Goal: Obtain resource: Download file/media

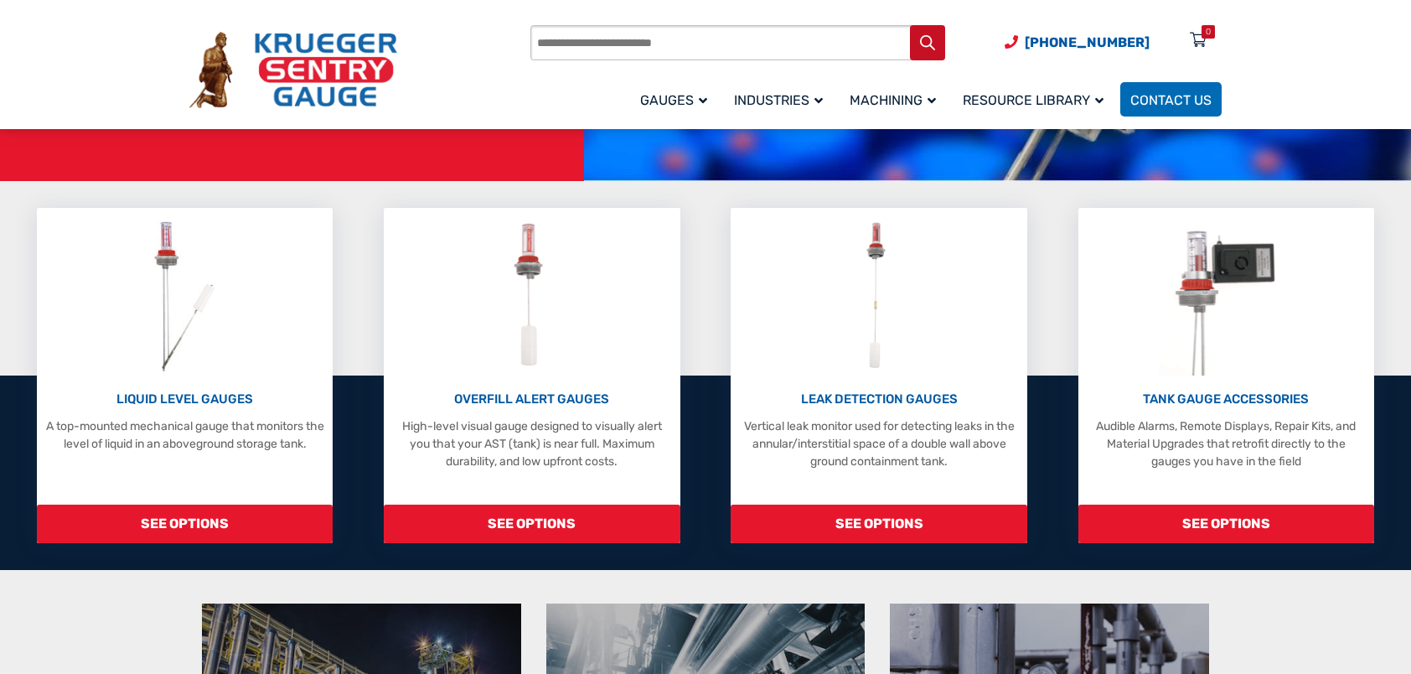
scroll to position [335, 0]
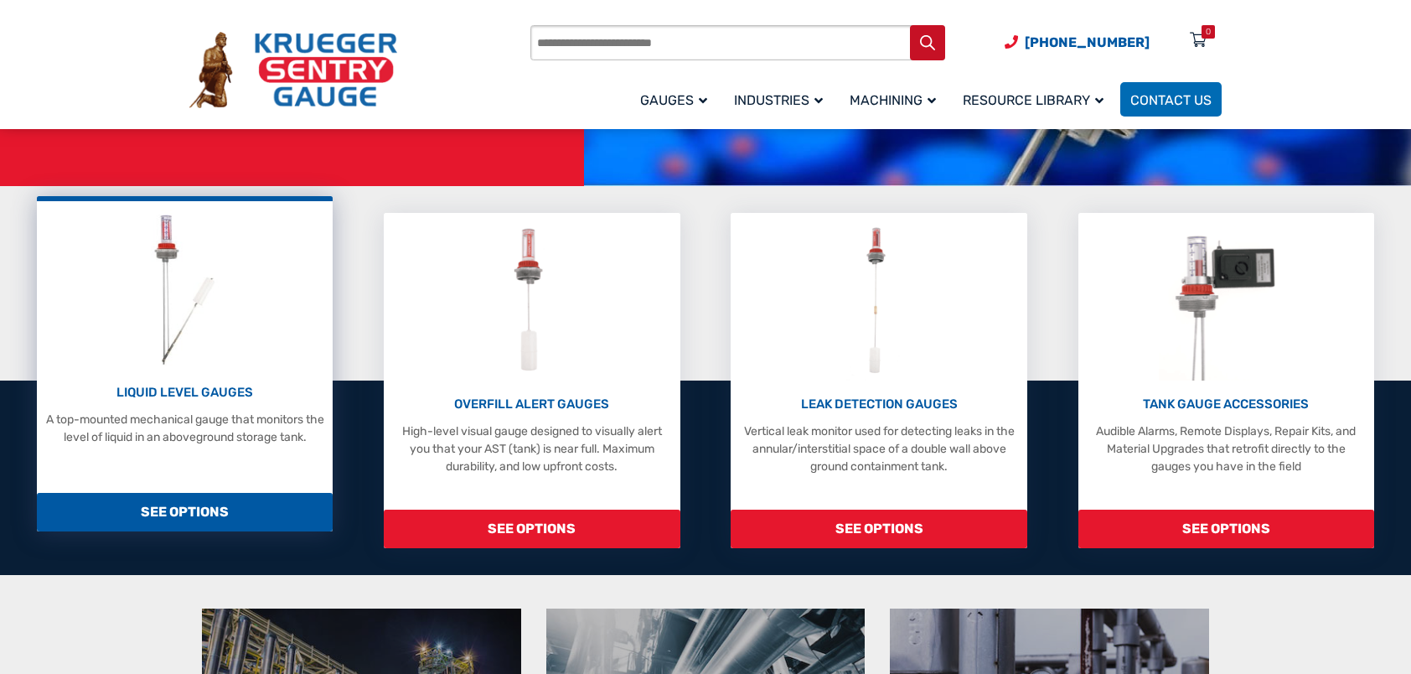
click at [201, 386] on p "LIQUID LEVEL GAUGES" at bounding box center [185, 392] width 280 height 19
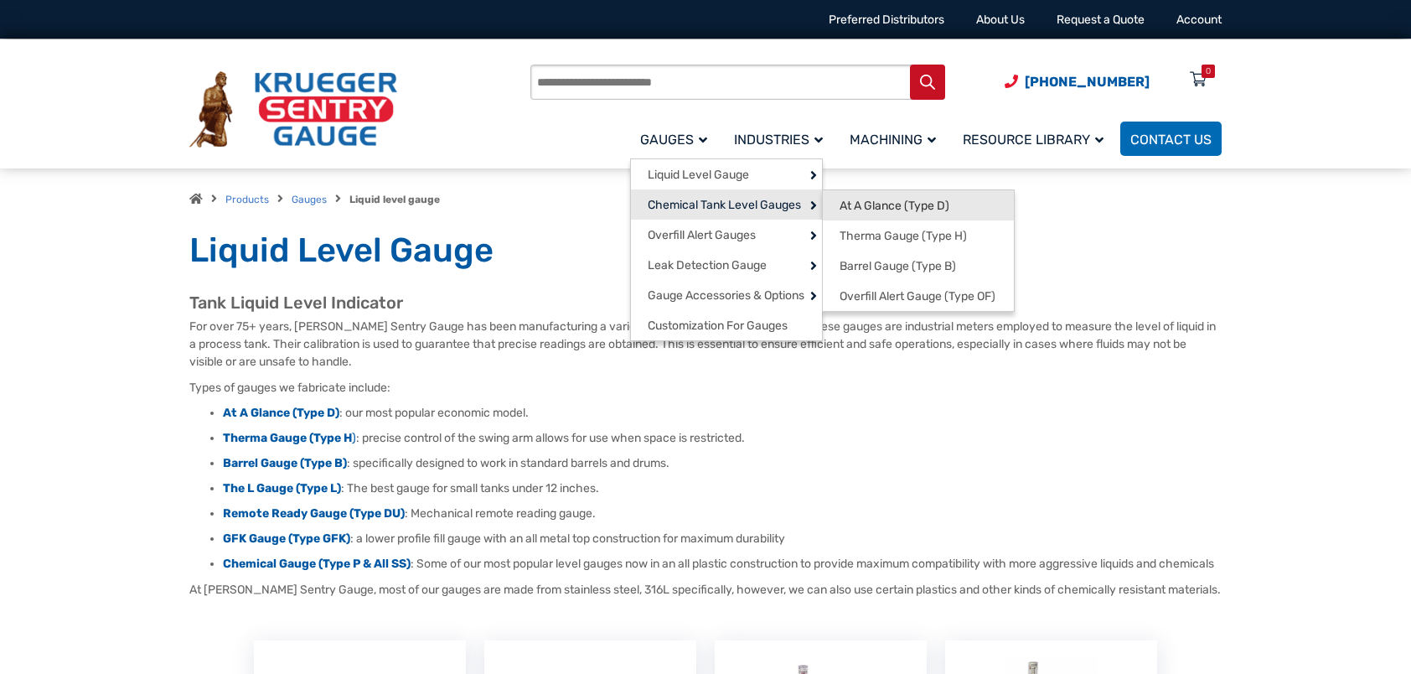
click at [861, 199] on span "At A Glance (Type D)" at bounding box center [894, 206] width 110 height 15
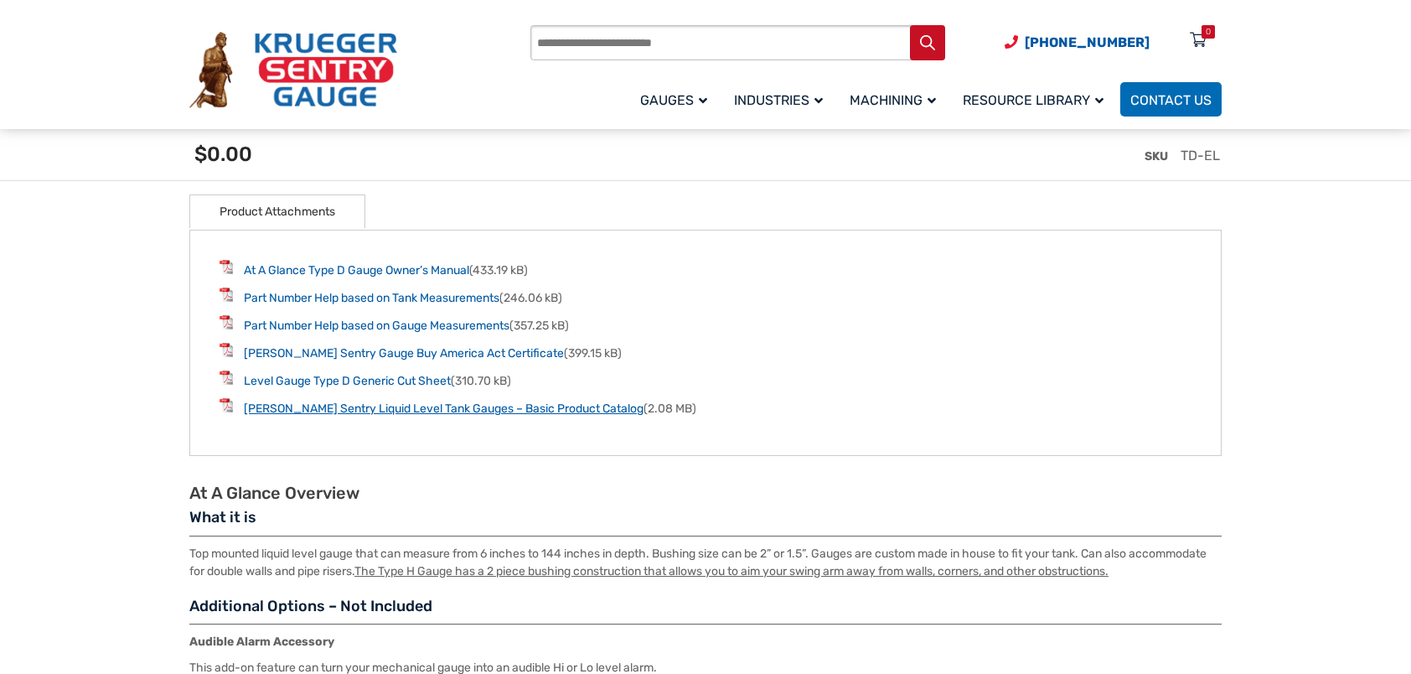
scroll to position [2262, 0]
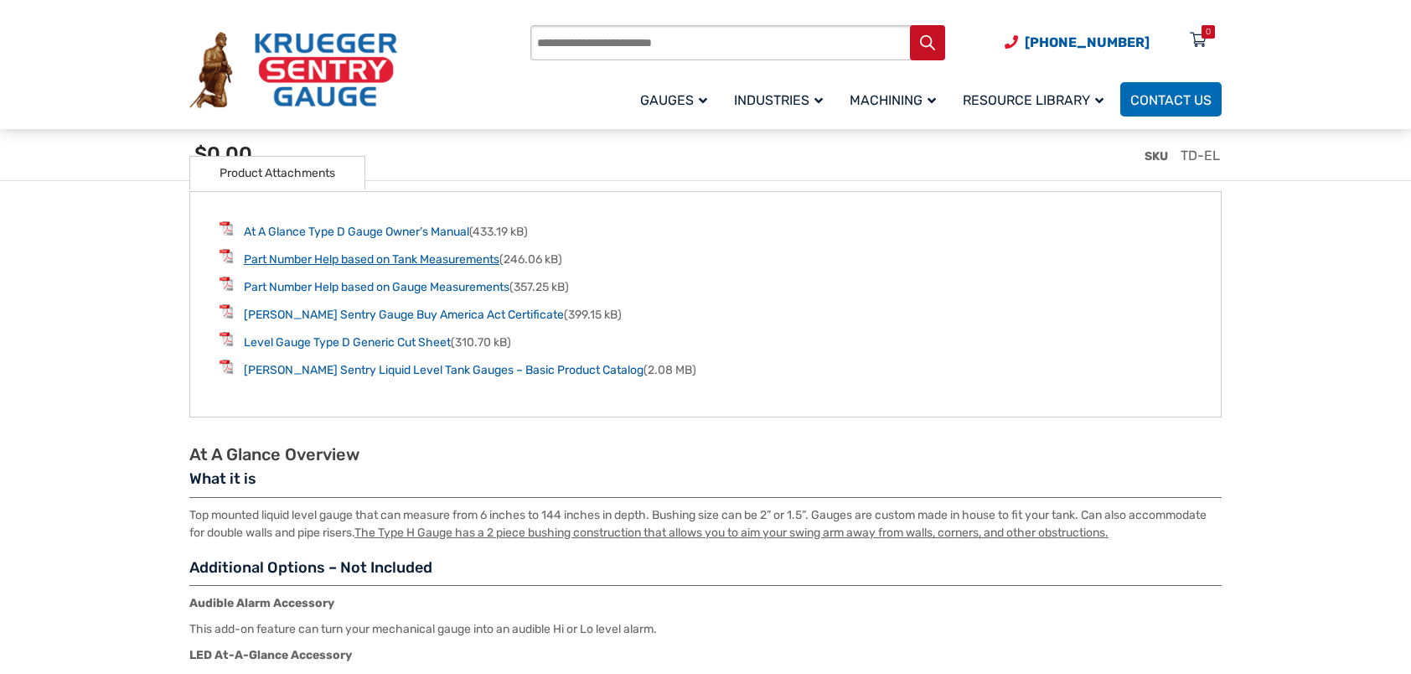
click at [427, 258] on link "Part Number Help based on Tank Measurements" at bounding box center [372, 259] width 256 height 14
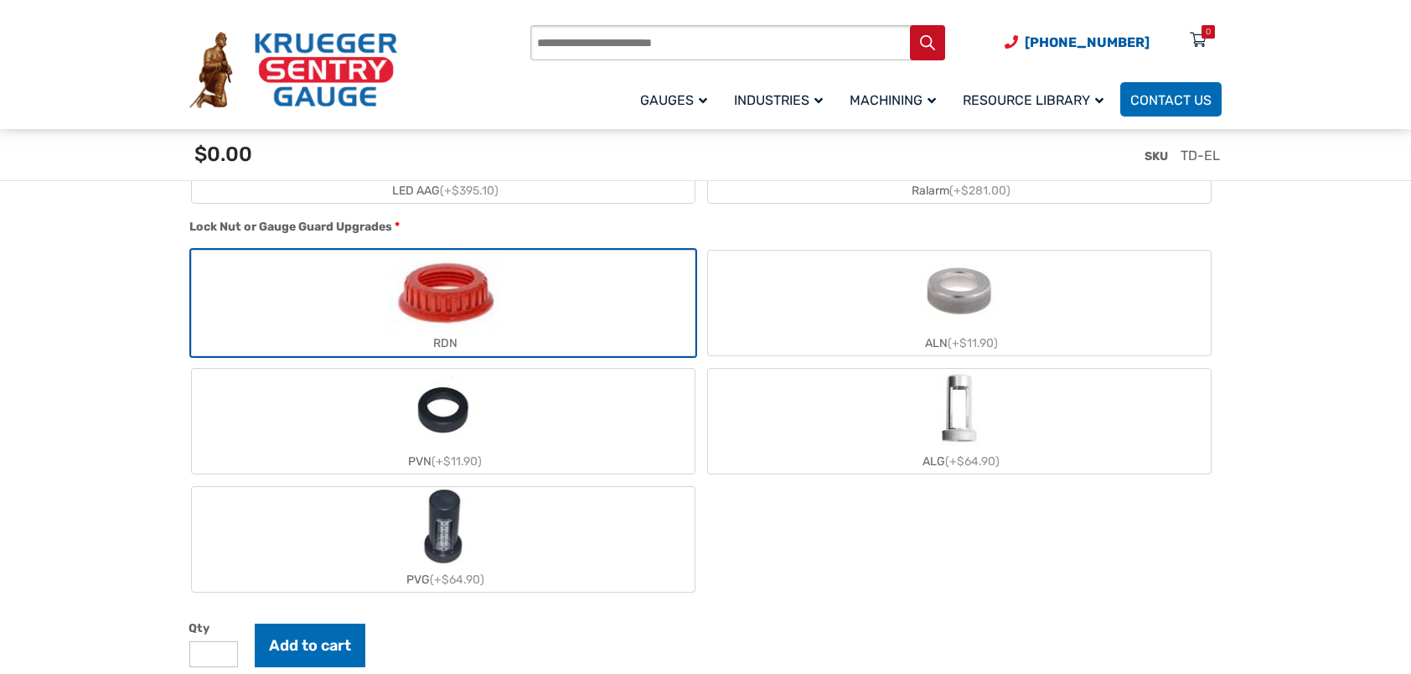
scroll to position [1676, 0]
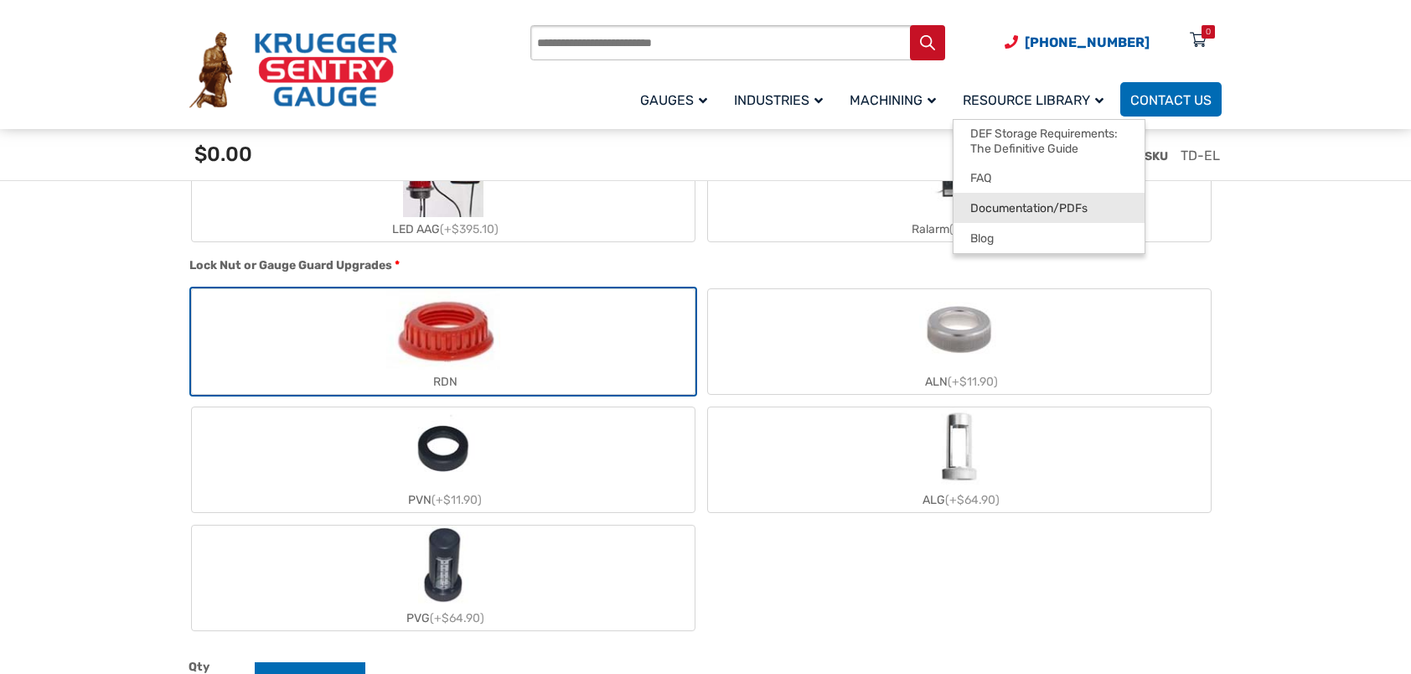
click at [1025, 215] on span "Documentation/PDFs" at bounding box center [1028, 208] width 117 height 15
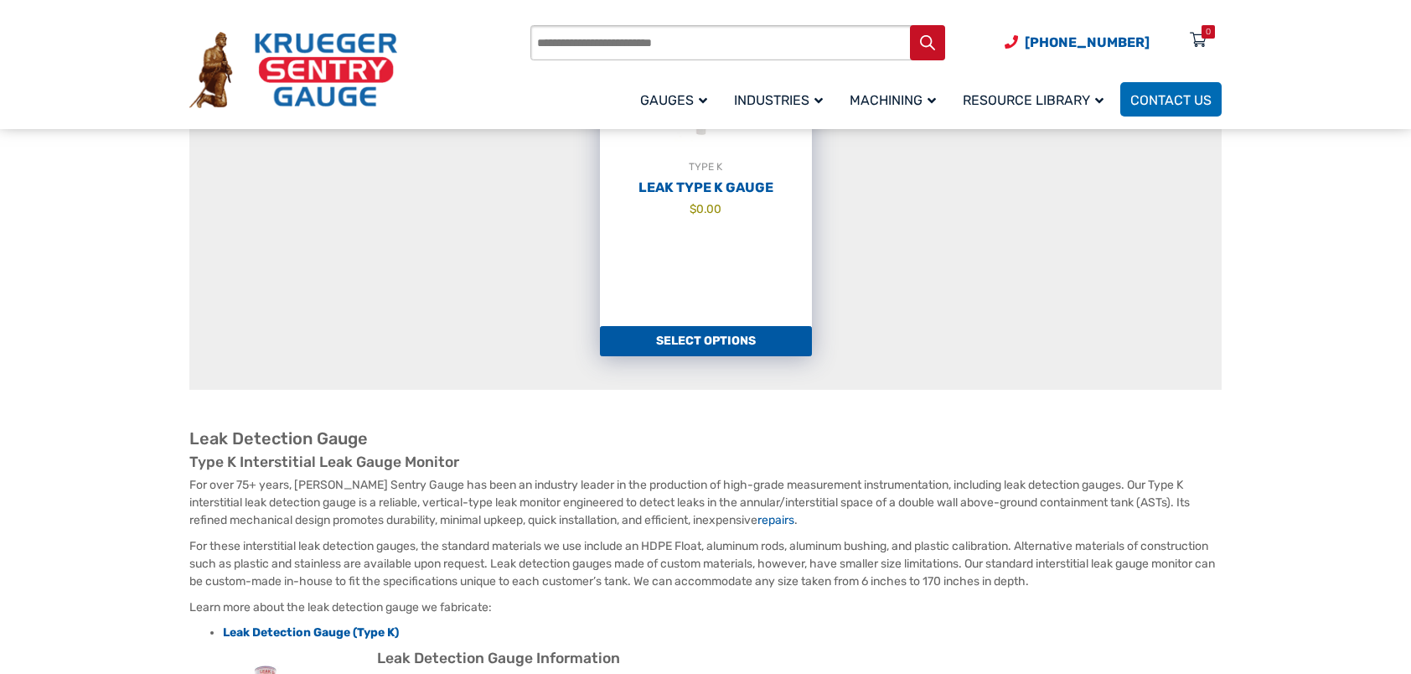
scroll to position [335, 0]
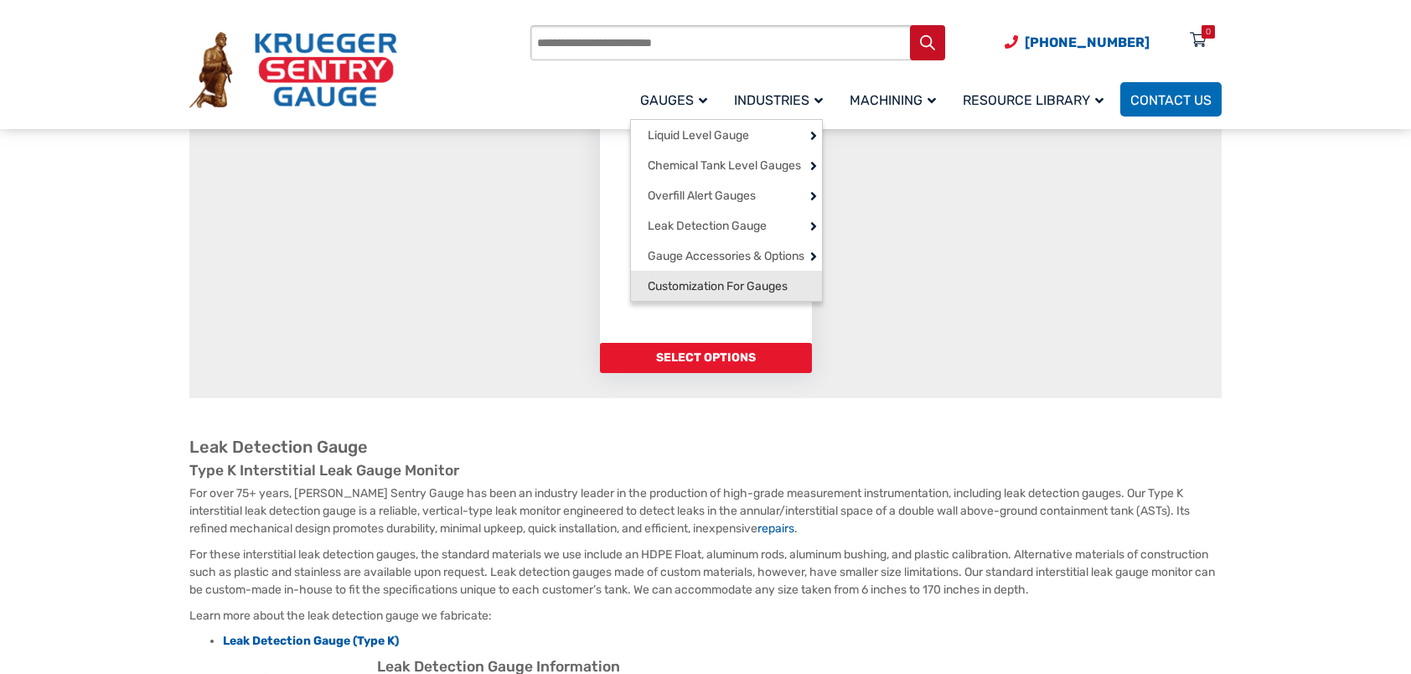
click at [745, 294] on span "Customization For Gauges" at bounding box center [718, 286] width 140 height 15
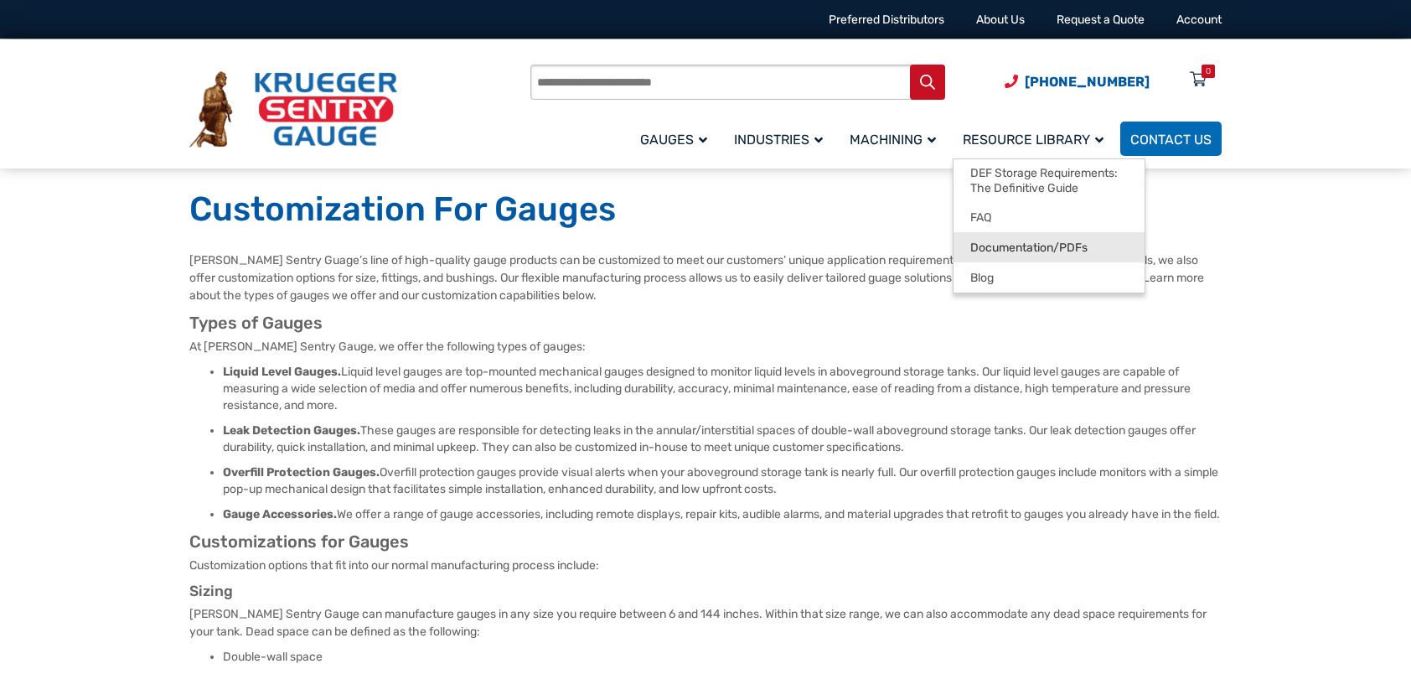
click at [1045, 243] on span "Documentation/PDFs" at bounding box center [1028, 247] width 117 height 15
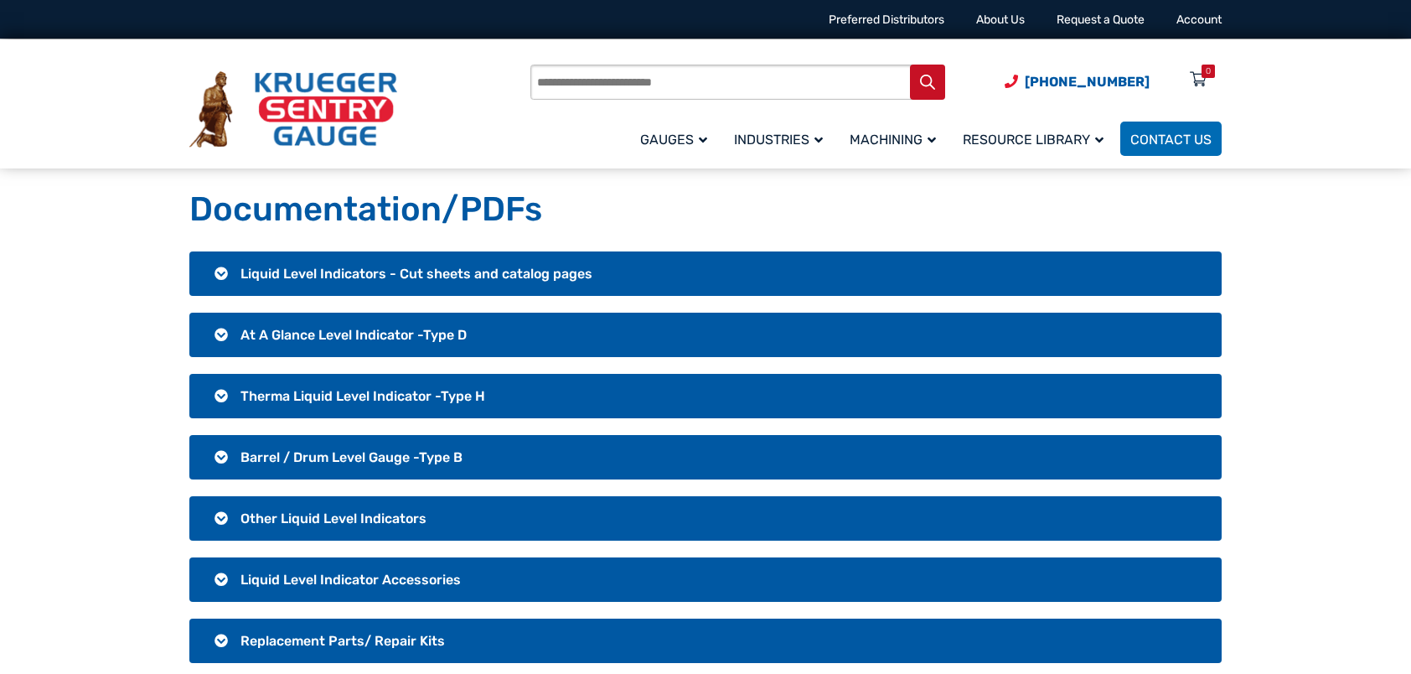
click at [219, 273] on h3 "Liquid Level Indicators - Cut sheets and catalog pages" at bounding box center [705, 273] width 1032 height 44
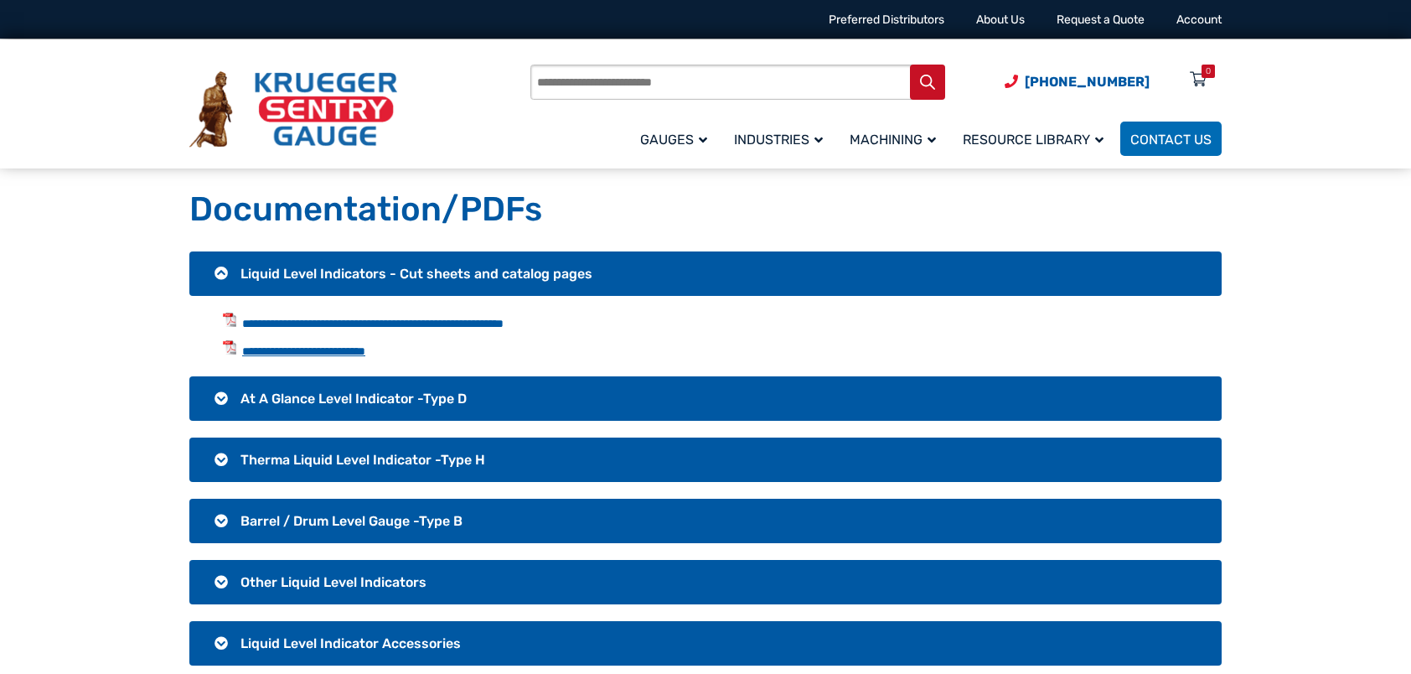
click at [365, 353] on link "**********" at bounding box center [303, 351] width 123 height 12
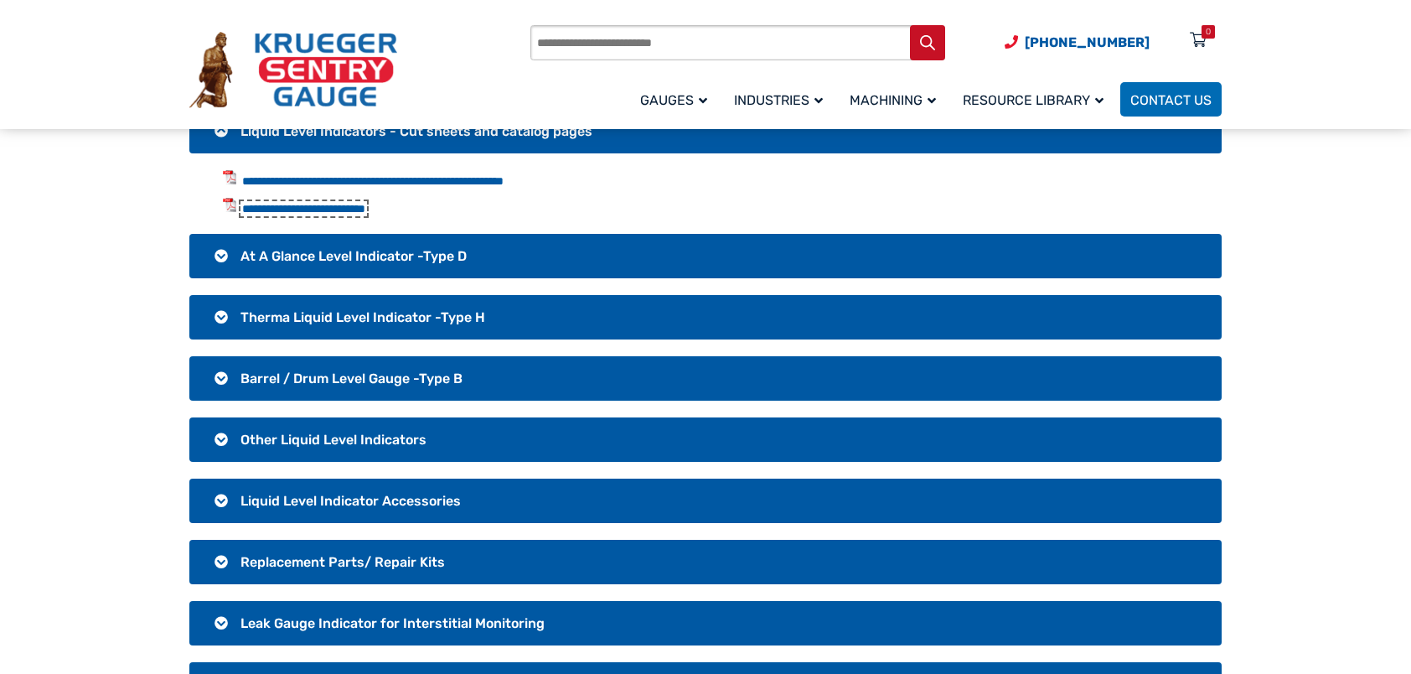
scroll to position [168, 0]
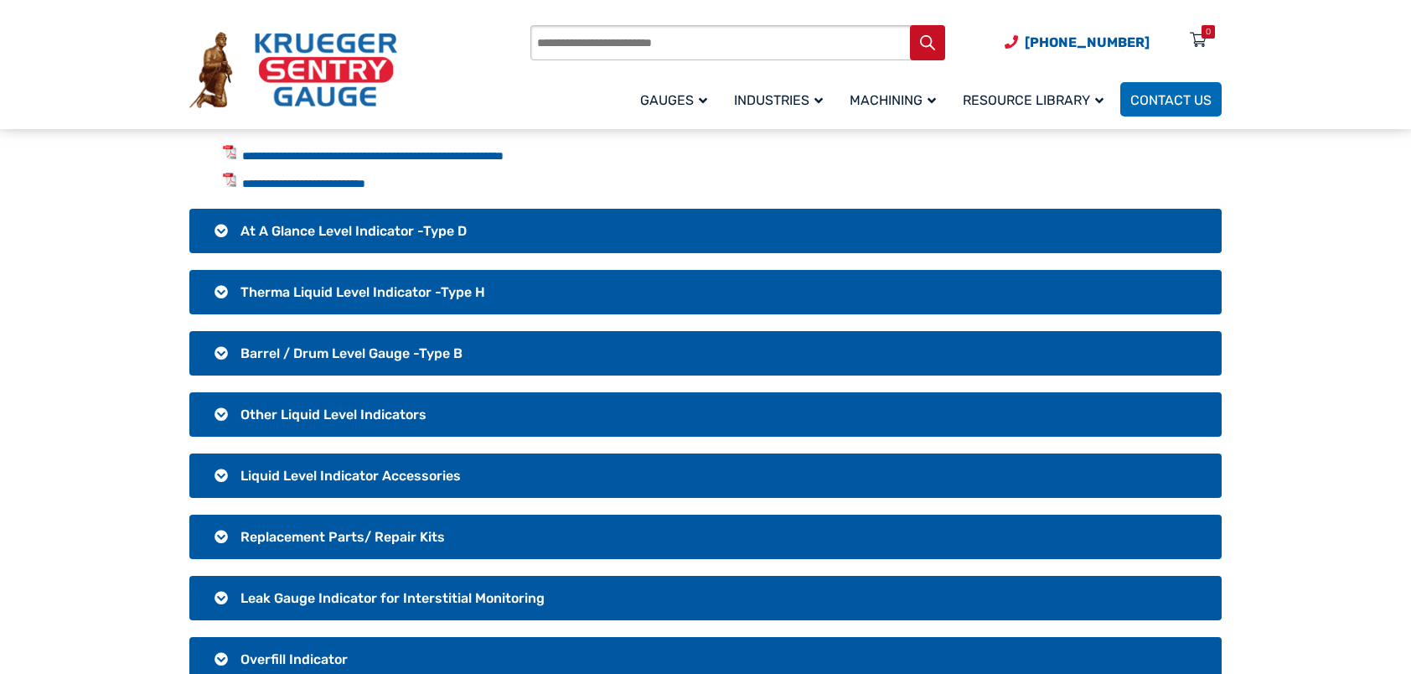
click at [220, 231] on h3 "At A Glance Level Indicator -Type D" at bounding box center [705, 231] width 1032 height 44
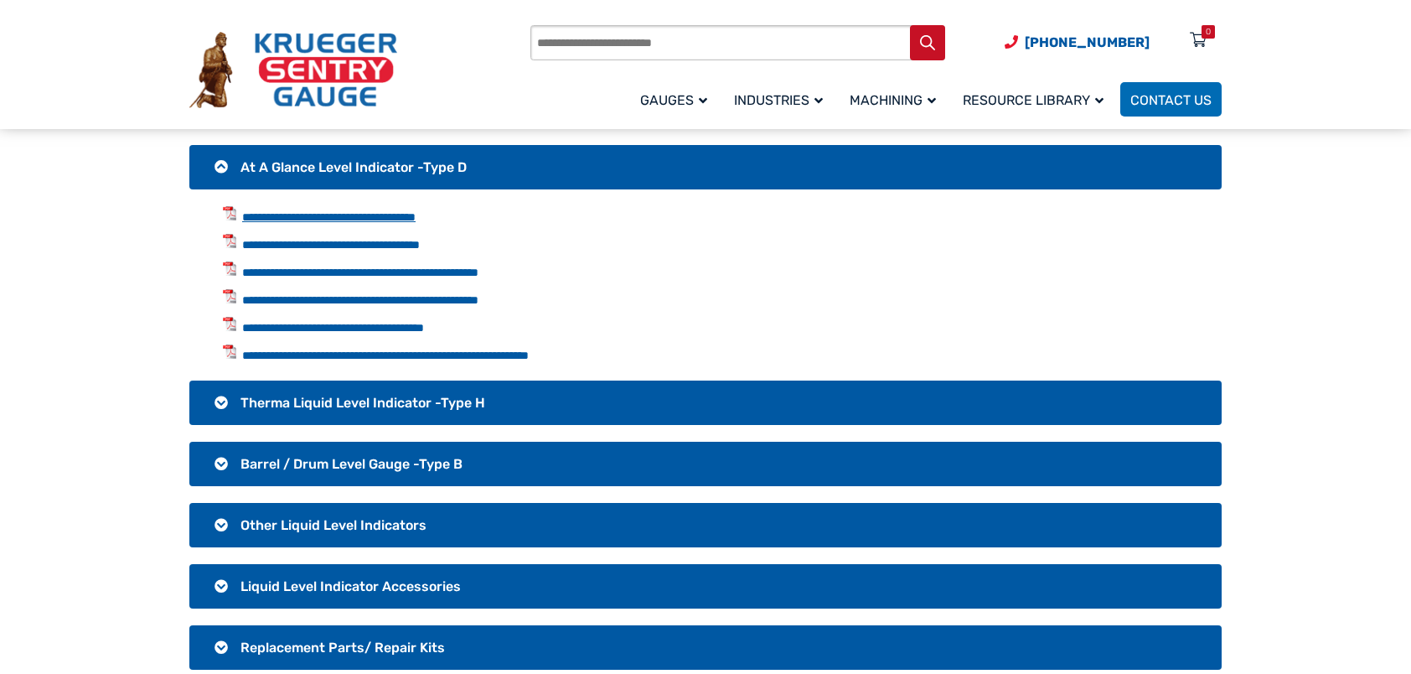
click at [416, 216] on link "**********" at bounding box center [328, 217] width 173 height 12
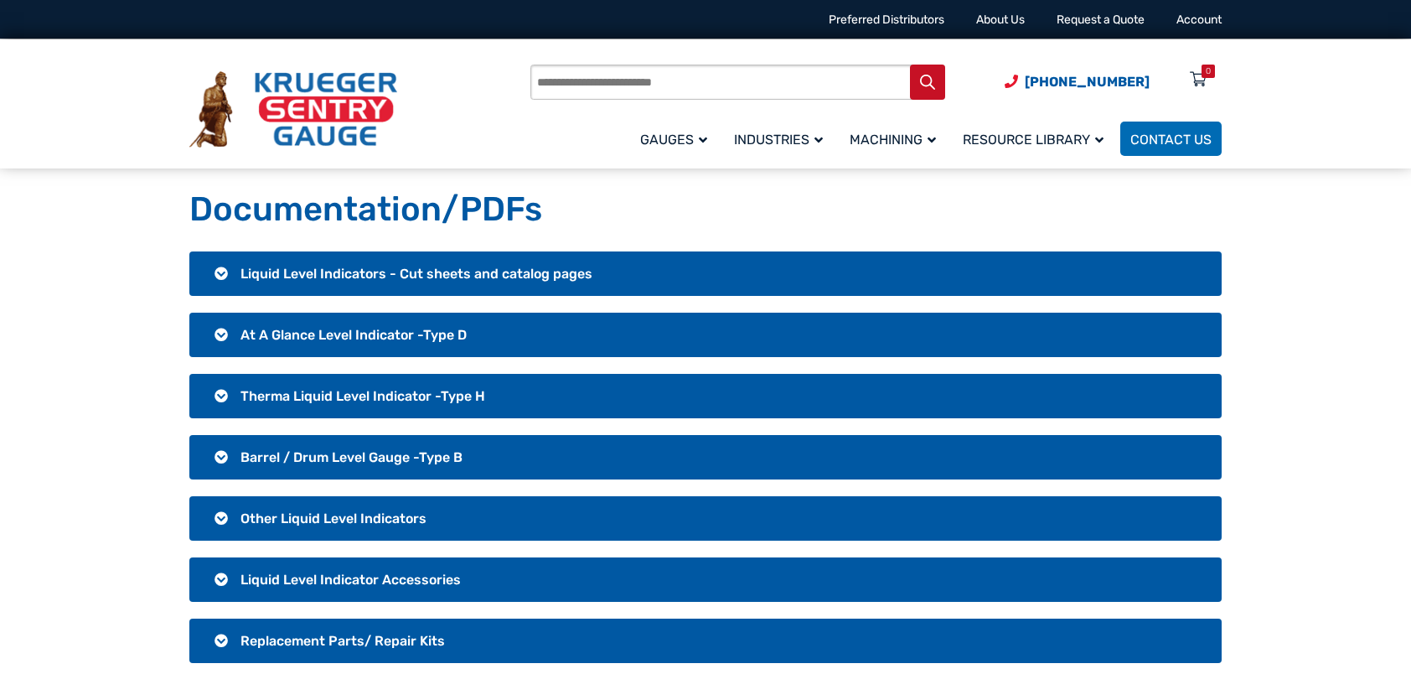
click at [214, 385] on h3 "Therma Liquid Level Indicator -Type H" at bounding box center [705, 396] width 1032 height 44
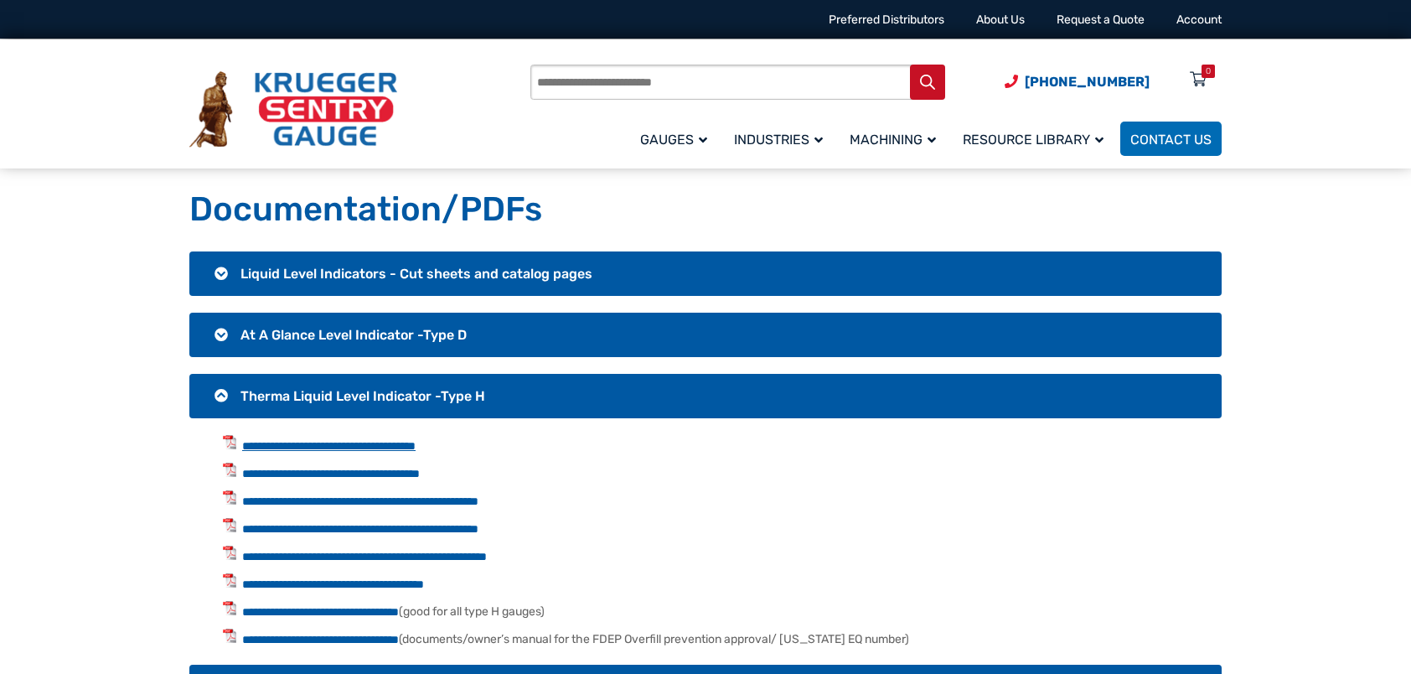
click at [385, 447] on link "**********" at bounding box center [328, 446] width 173 height 12
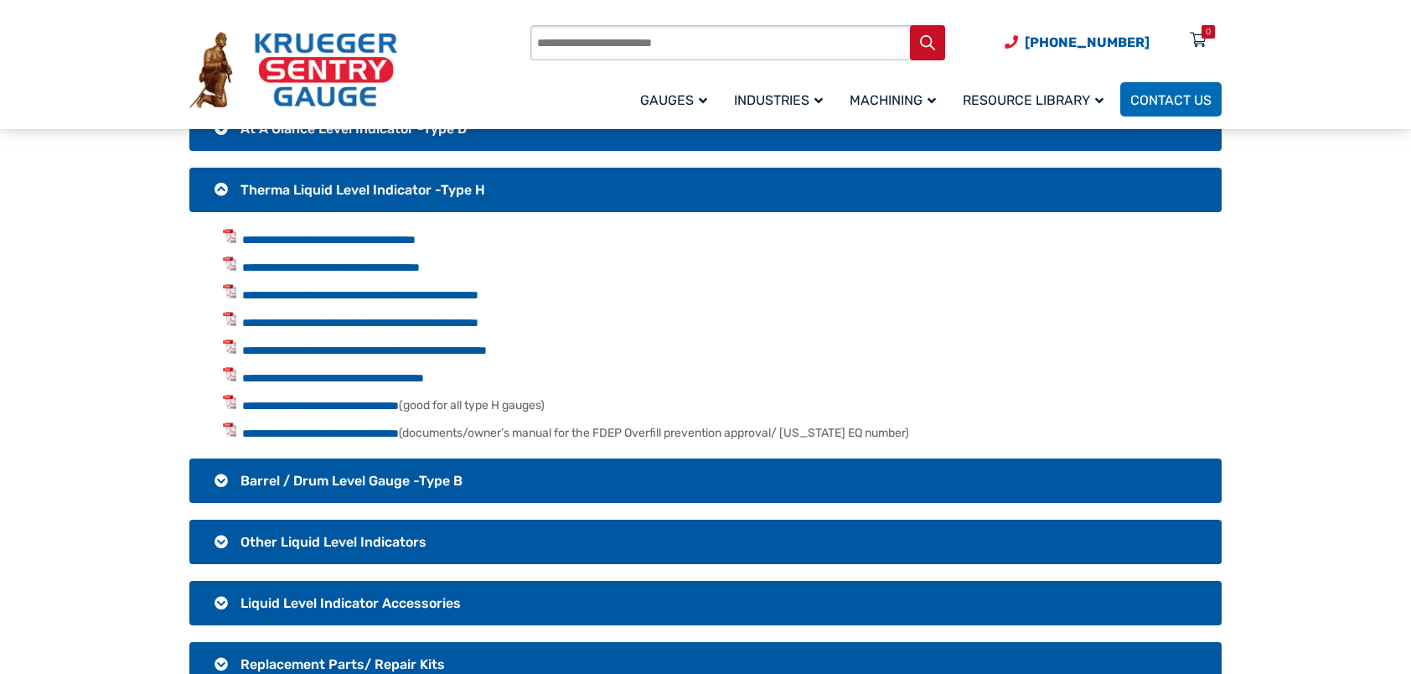
scroll to position [251, 0]
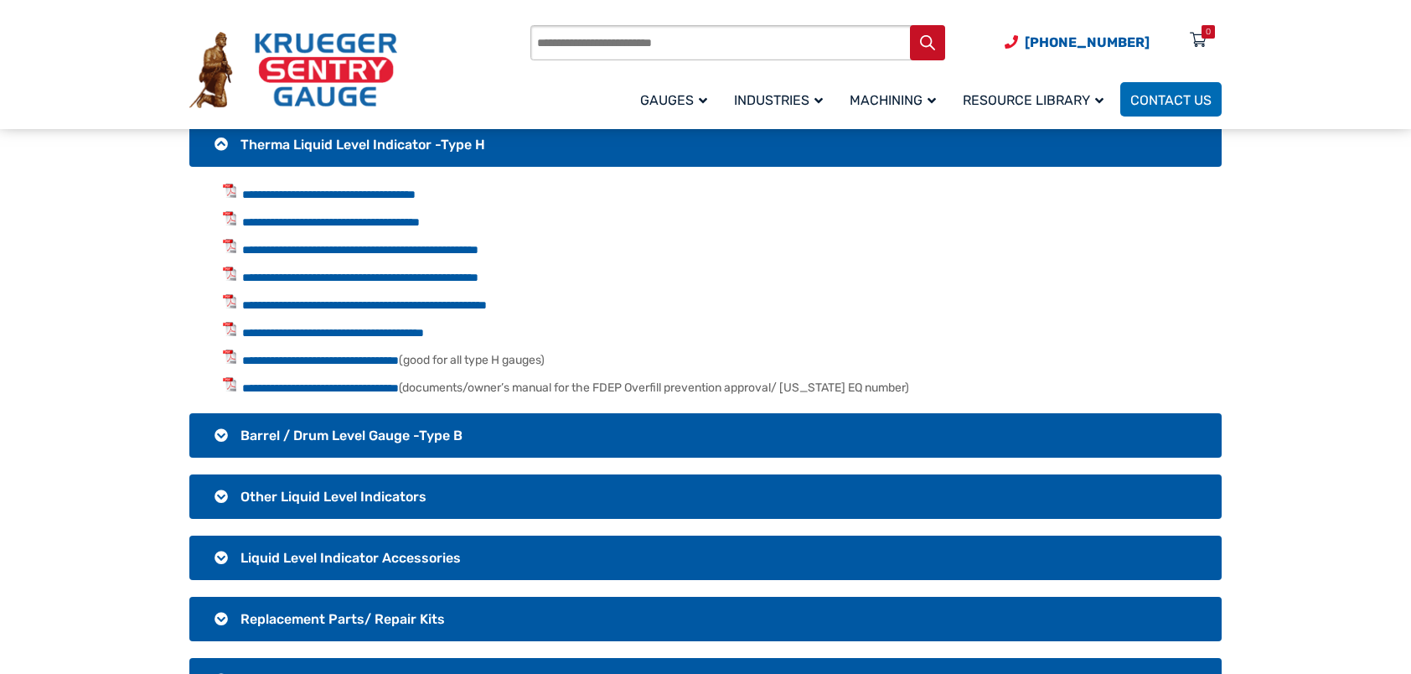
click at [218, 140] on h3 "Therma Liquid Level Indicator -Type H" at bounding box center [705, 144] width 1032 height 44
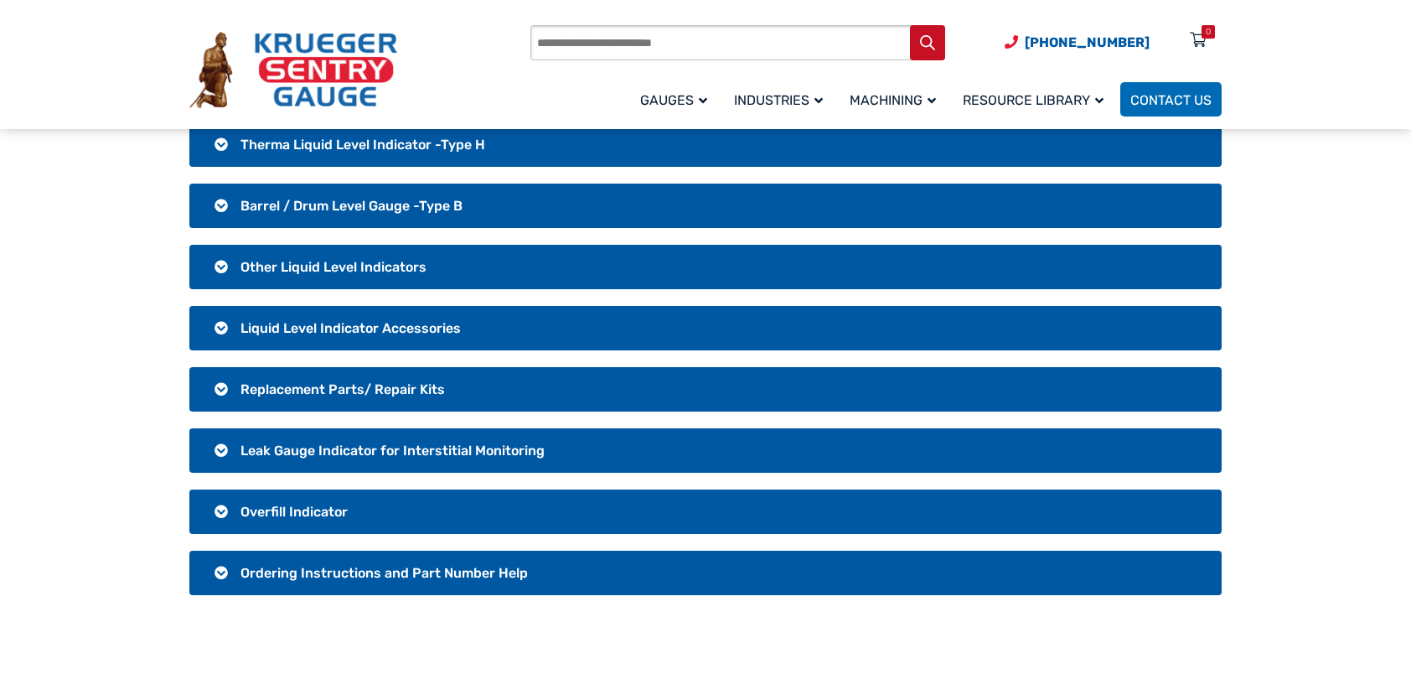
click at [225, 201] on h3 "Barrel / Drum Level Gauge -Type B" at bounding box center [705, 205] width 1032 height 44
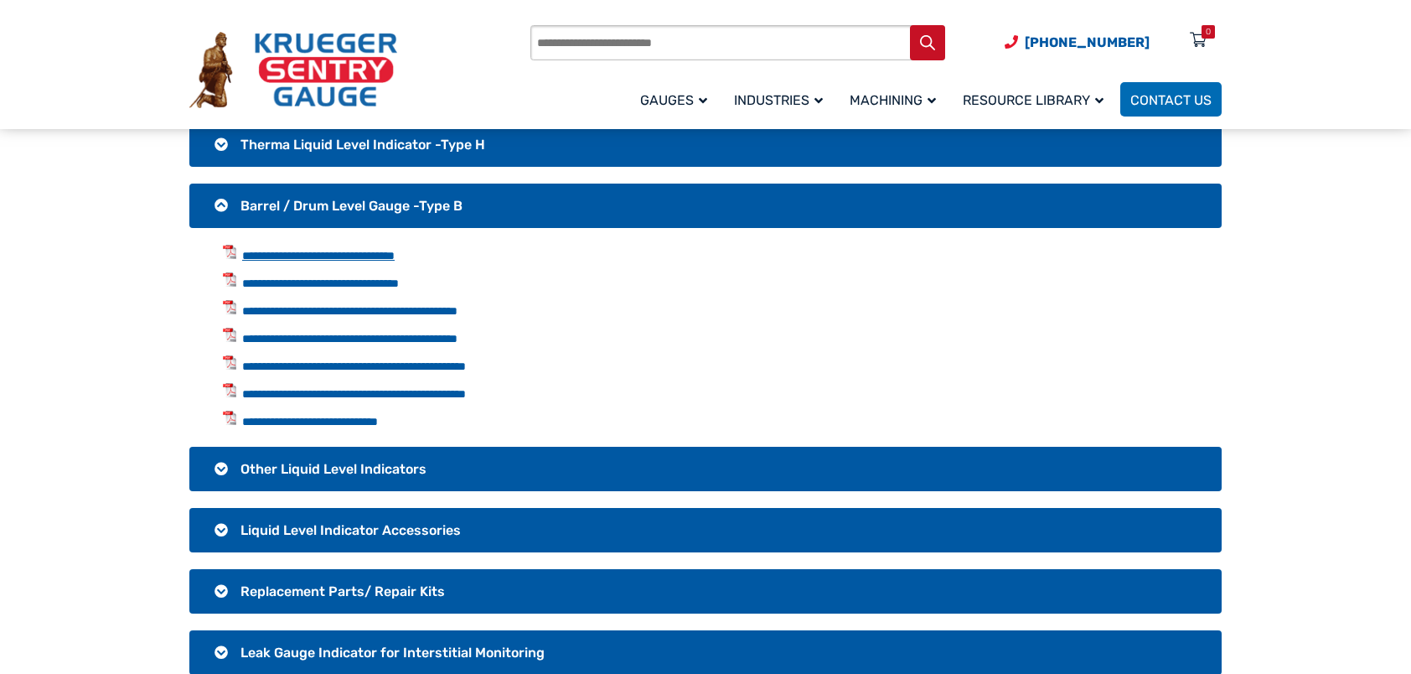
click at [290, 250] on link "**********" at bounding box center [318, 256] width 152 height 12
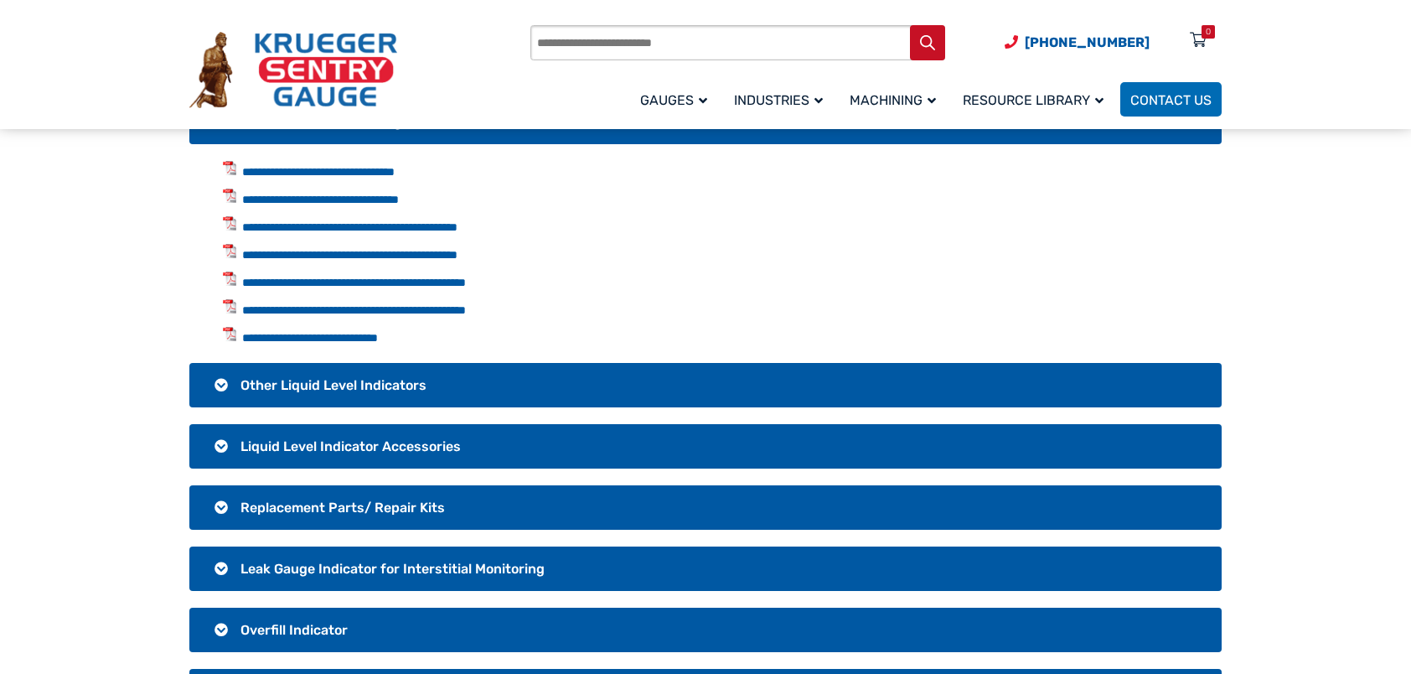
scroll to position [84, 0]
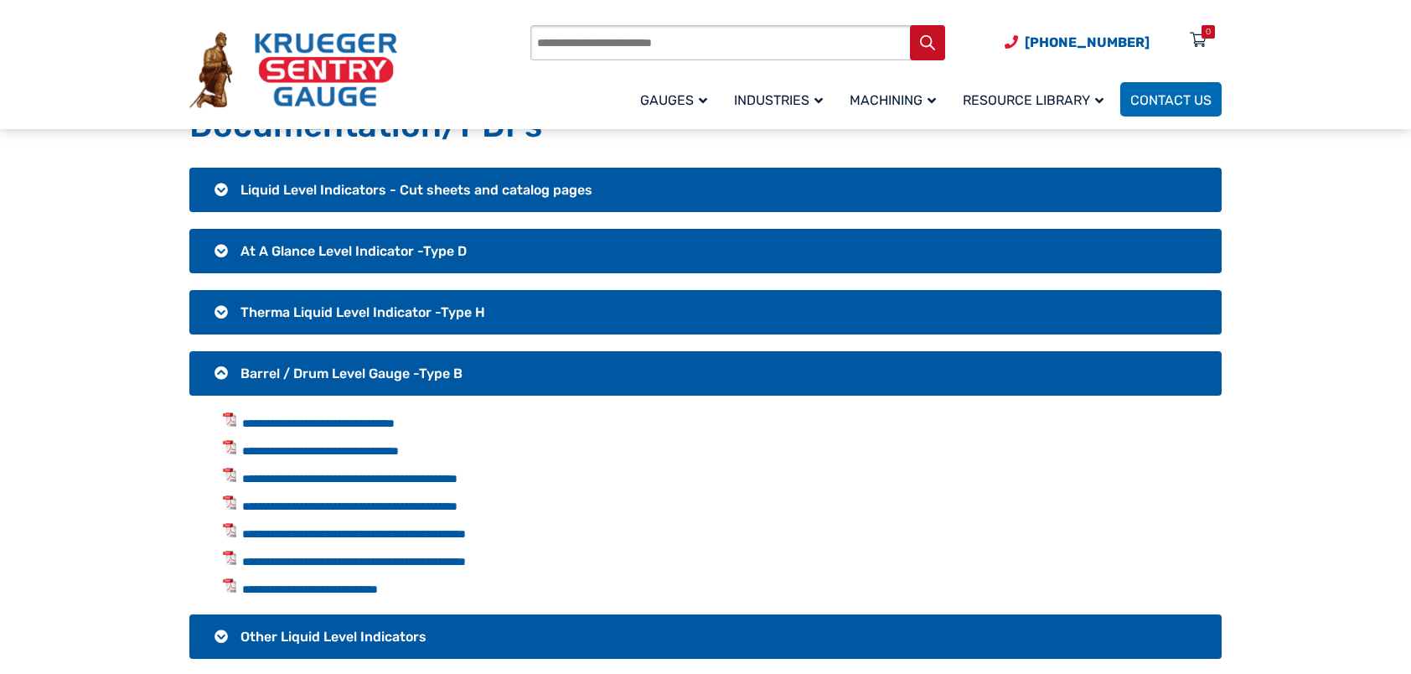
click at [222, 364] on h3 "Barrel / Drum Level Gauge -Type B" at bounding box center [705, 373] width 1032 height 44
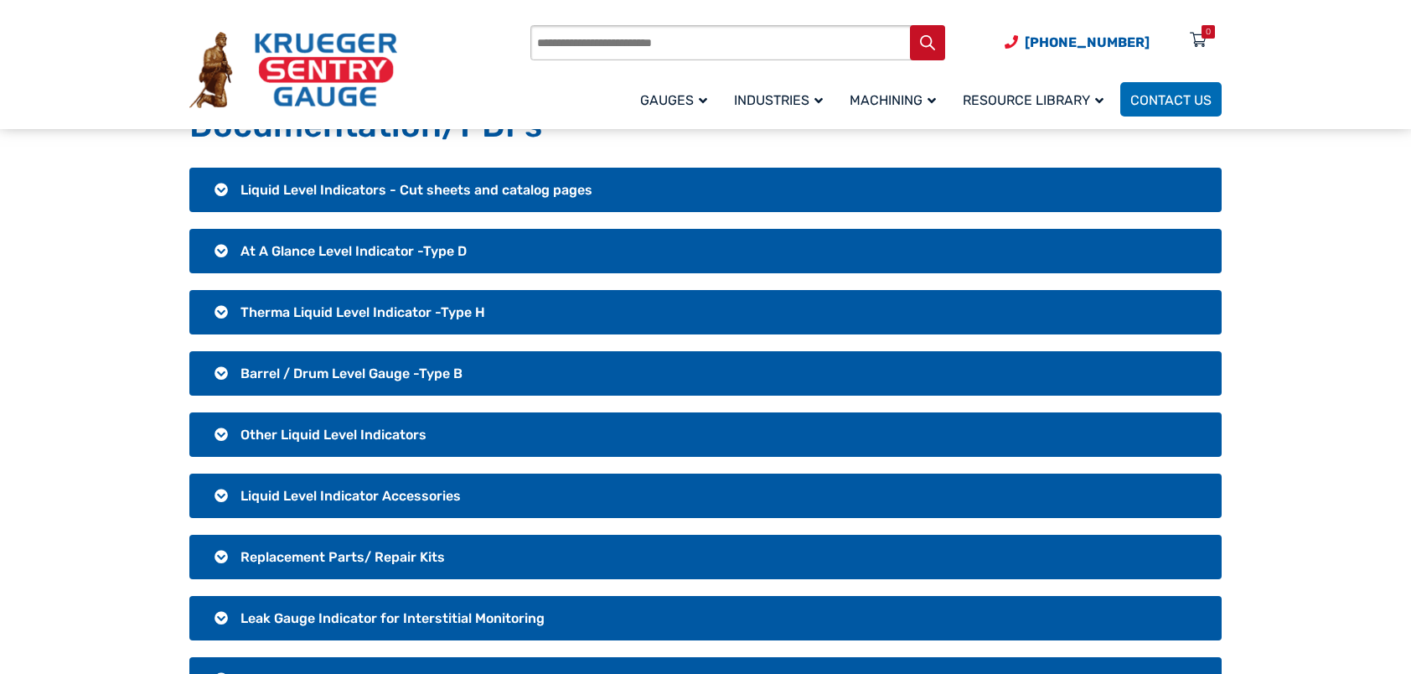
click at [218, 436] on h3 "Other Liquid Level Indicators" at bounding box center [705, 434] width 1032 height 44
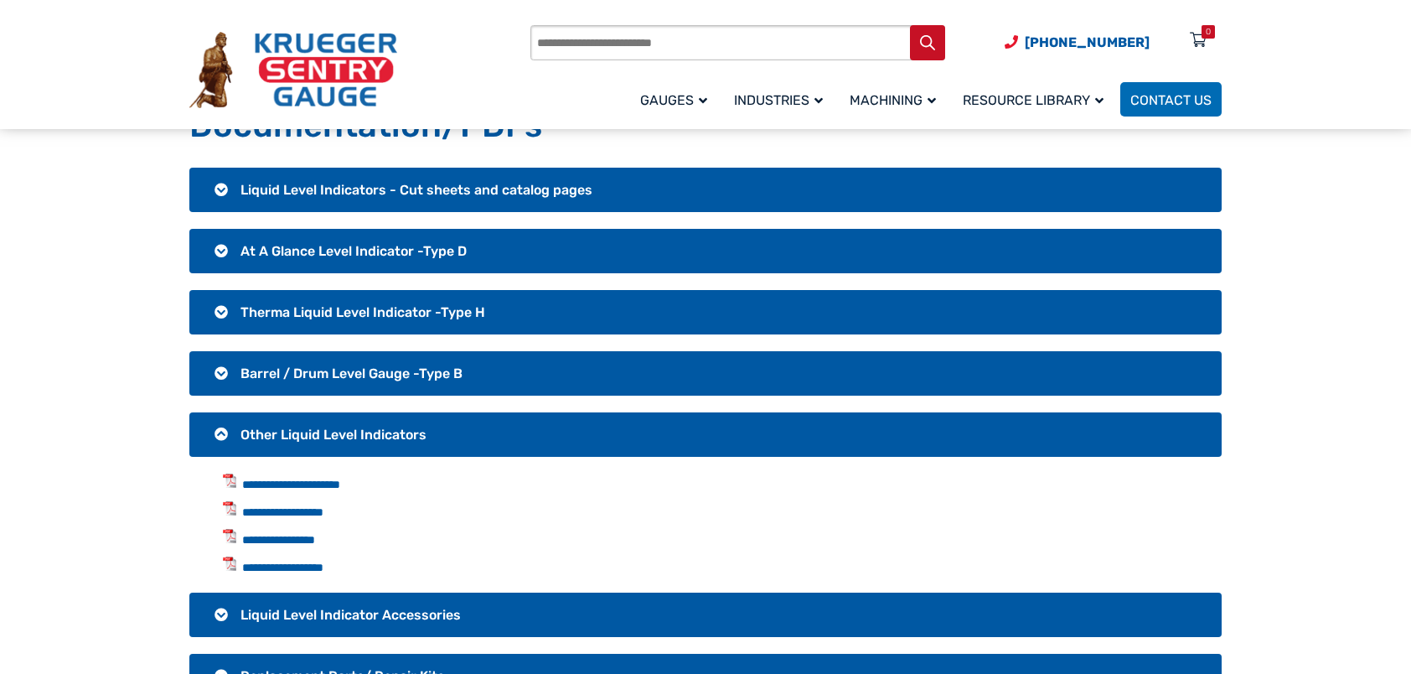
scroll to position [168, 0]
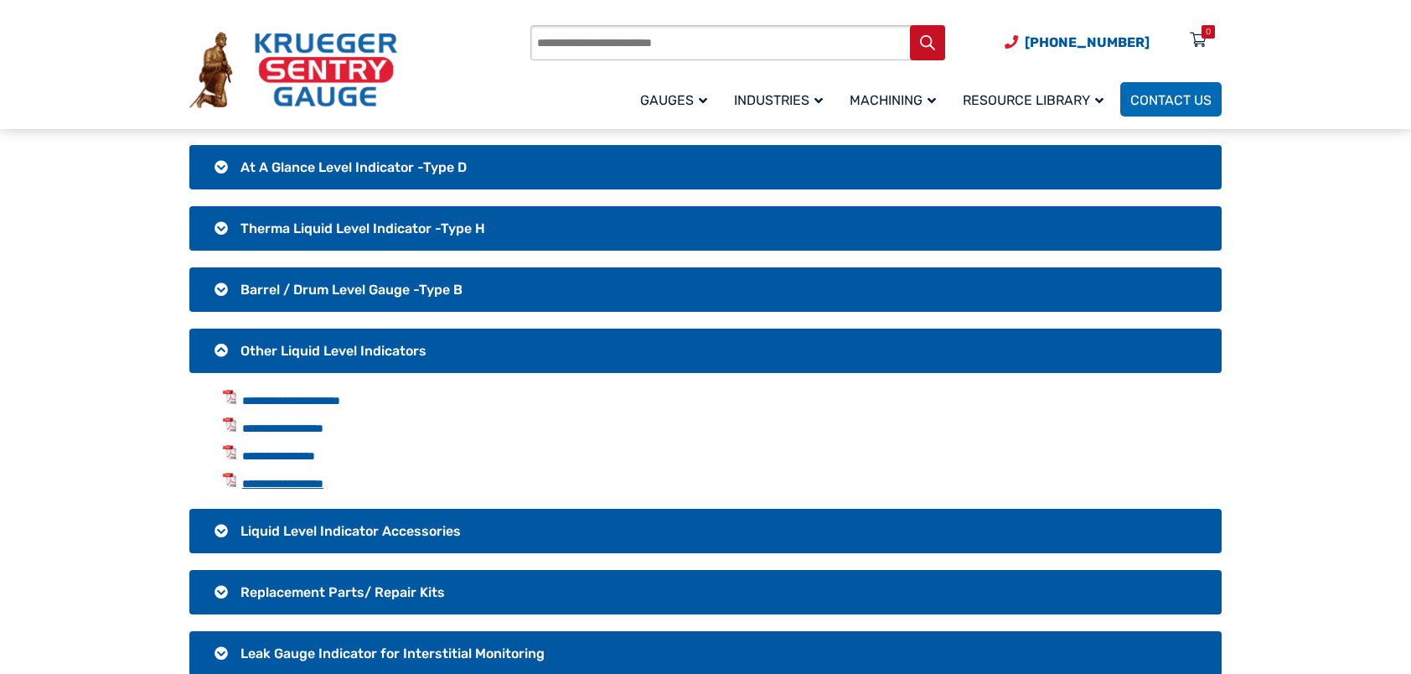
click at [323, 478] on link "**********" at bounding box center [282, 484] width 81 height 12
